Goal: Find specific page/section: Find specific page/section

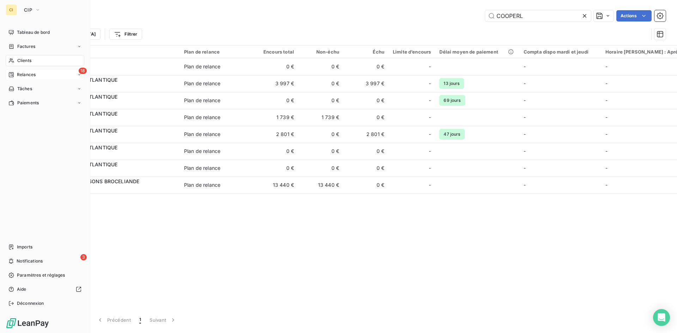
click at [30, 74] on span "Relances" at bounding box center [26, 75] width 19 height 6
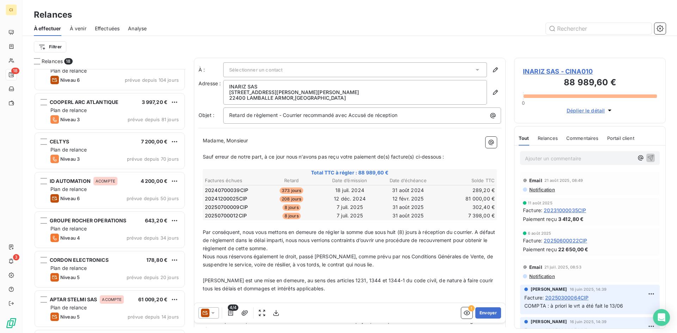
scroll to position [71, 0]
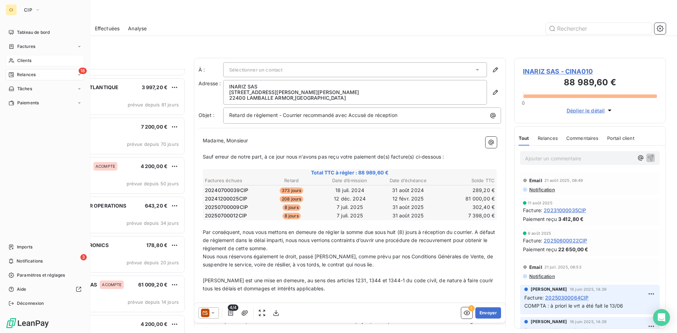
click at [30, 64] on div "Clients" at bounding box center [45, 60] width 79 height 11
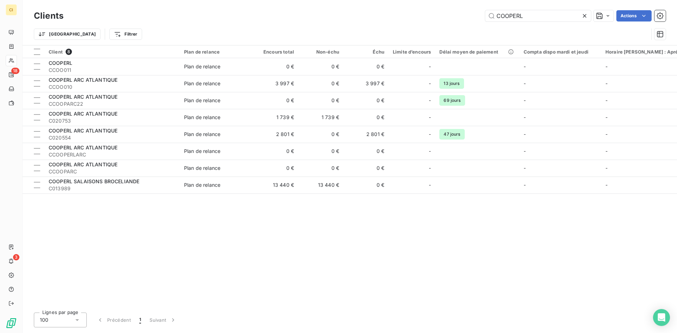
drag, startPoint x: 527, startPoint y: 13, endPoint x: 410, endPoint y: 36, distance: 118.7
click at [410, 36] on div "Clients COOPERL Actions Trier Filtrer" at bounding box center [350, 26] width 632 height 37
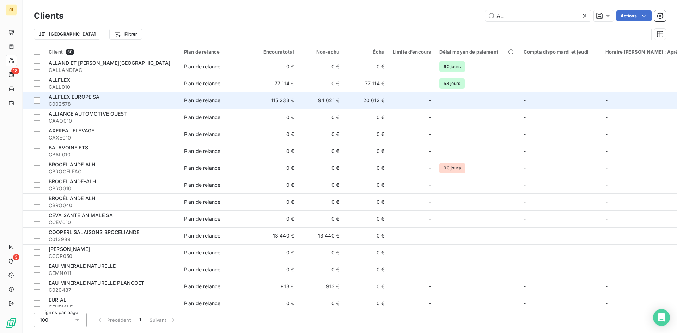
type input "AL"
click at [85, 102] on span "C002578" at bounding box center [112, 104] width 127 height 7
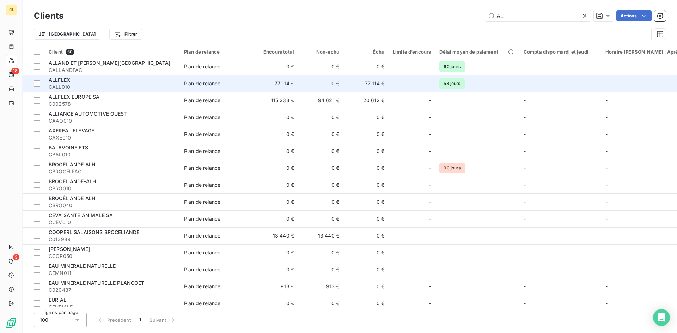
click at [66, 86] on span "CALL010" at bounding box center [112, 87] width 127 height 7
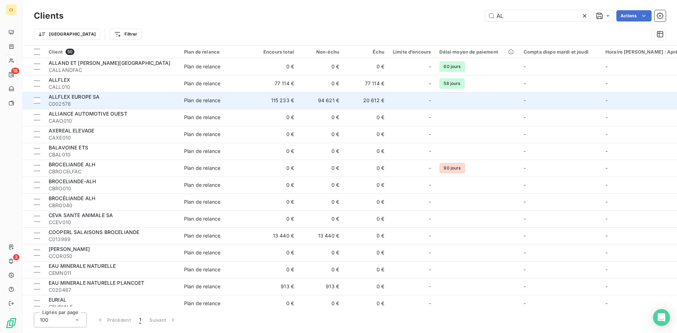
click at [71, 101] on span "C002578" at bounding box center [112, 104] width 127 height 7
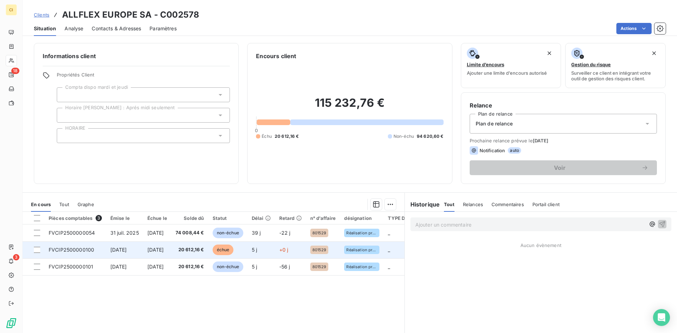
click at [89, 245] on td "FVCIP2500000100" at bounding box center [75, 250] width 62 height 17
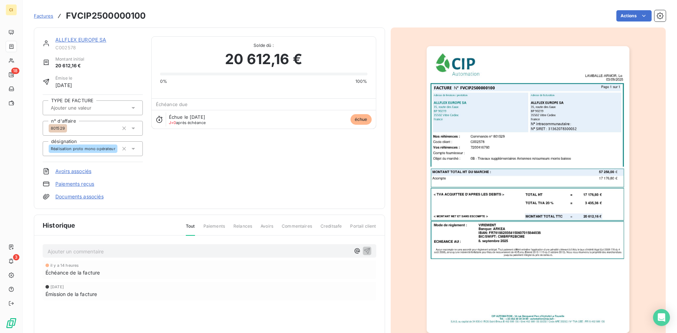
click at [135, 106] on icon at bounding box center [133, 107] width 7 height 7
click at [71, 127] on span "ACOMPTE" at bounding box center [69, 127] width 20 height 4
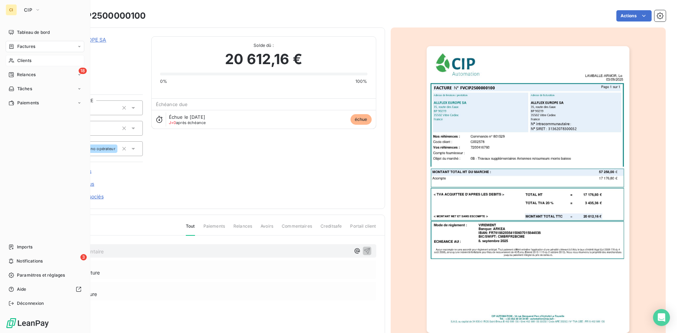
drag, startPoint x: 25, startPoint y: 62, endPoint x: 49, endPoint y: 61, distance: 23.7
click at [25, 62] on span "Clients" at bounding box center [24, 60] width 14 height 6
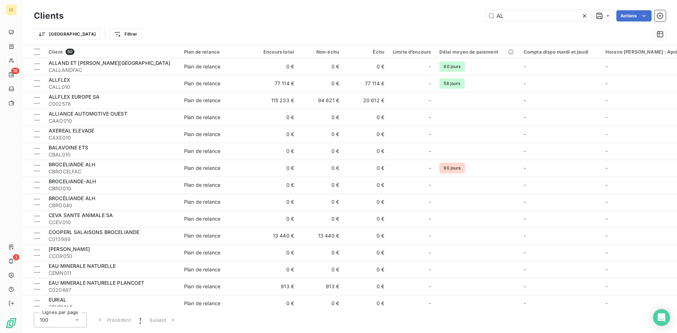
drag, startPoint x: 485, startPoint y: 18, endPoint x: 471, endPoint y: 22, distance: 14.9
click at [471, 22] on div "Clients AL Actions" at bounding box center [350, 15] width 632 height 15
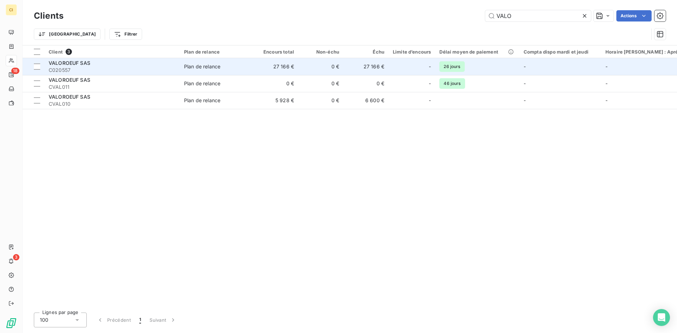
type input "VALO"
click at [61, 69] on span "C020557" at bounding box center [112, 70] width 127 height 7
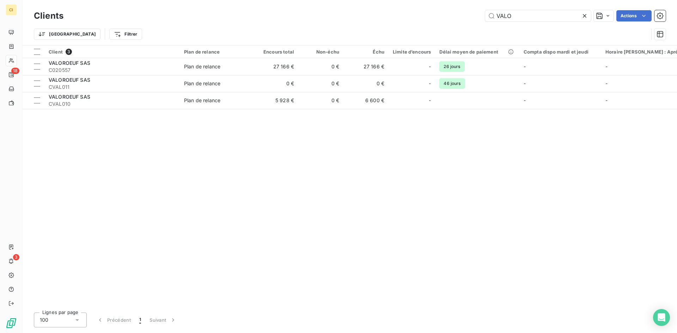
drag, startPoint x: 522, startPoint y: 21, endPoint x: 464, endPoint y: 22, distance: 58.6
click at [464, 22] on div "Clients VALO Actions" at bounding box center [350, 15] width 632 height 15
drag, startPoint x: 524, startPoint y: 21, endPoint x: 490, endPoint y: 22, distance: 34.2
click at [491, 22] on div "Clients VALO Actions" at bounding box center [350, 15] width 632 height 15
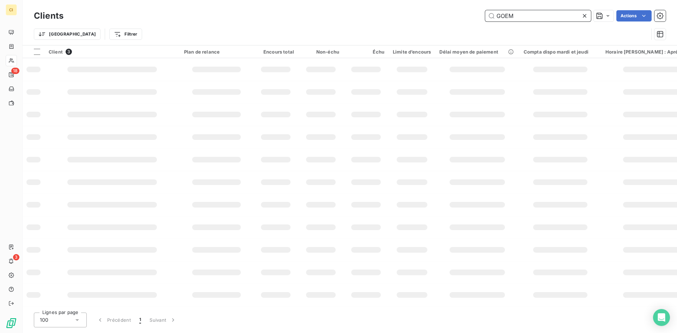
type input "GOEM"
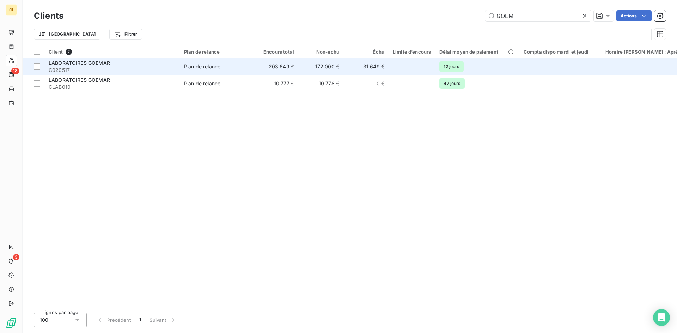
click at [73, 70] on span "C020517" at bounding box center [112, 70] width 127 height 7
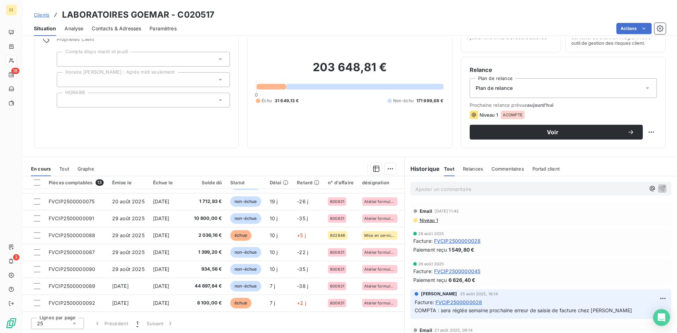
scroll to position [100, 0]
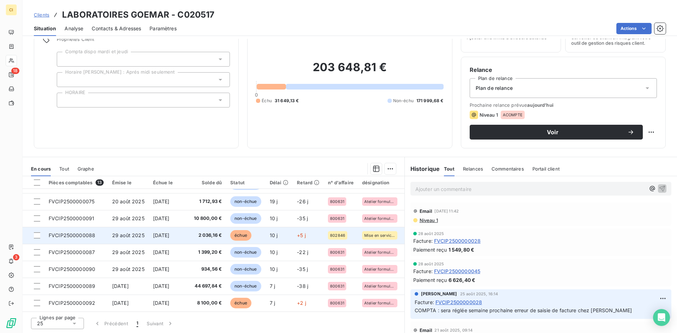
click at [93, 235] on span "FVCIP2500000088" at bounding box center [72, 235] width 47 height 6
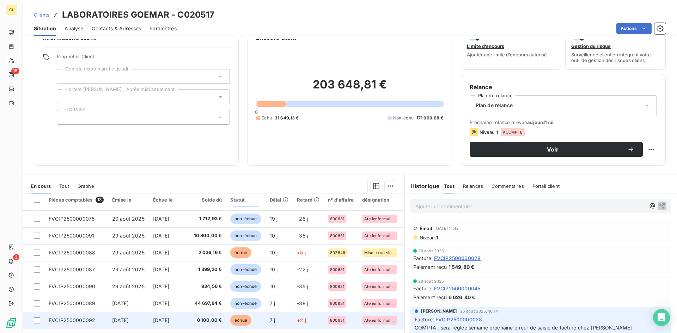
scroll to position [35, 0]
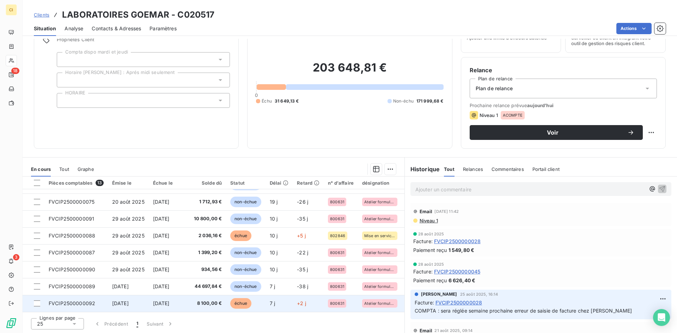
click at [96, 303] on td "FVCIP2500000092" at bounding box center [75, 303] width 63 height 17
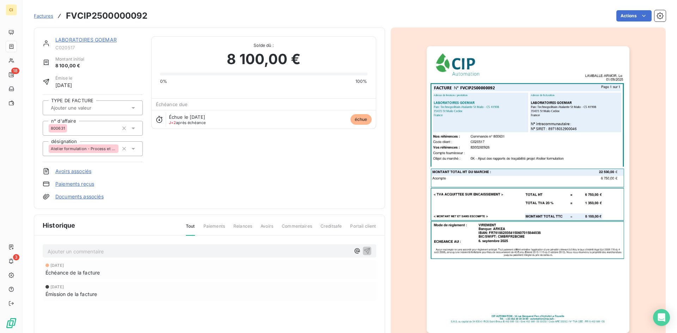
click at [135, 109] on icon at bounding box center [133, 107] width 7 height 7
click at [79, 127] on div "ACOMPTE" at bounding box center [69, 126] width 24 height 8
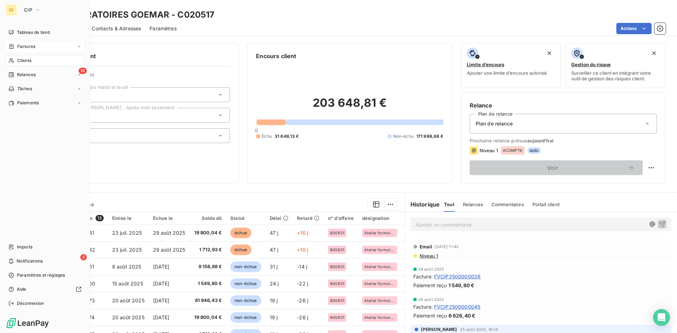
click at [24, 47] on span "Factures" at bounding box center [26, 46] width 18 height 6
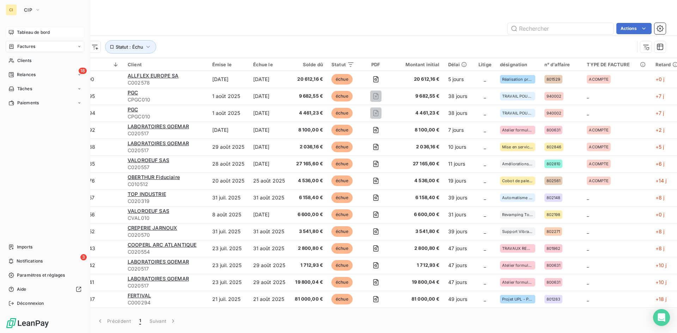
click at [34, 37] on div "Tableau de bord" at bounding box center [45, 32] width 79 height 11
